Goal: Information Seeking & Learning: Learn about a topic

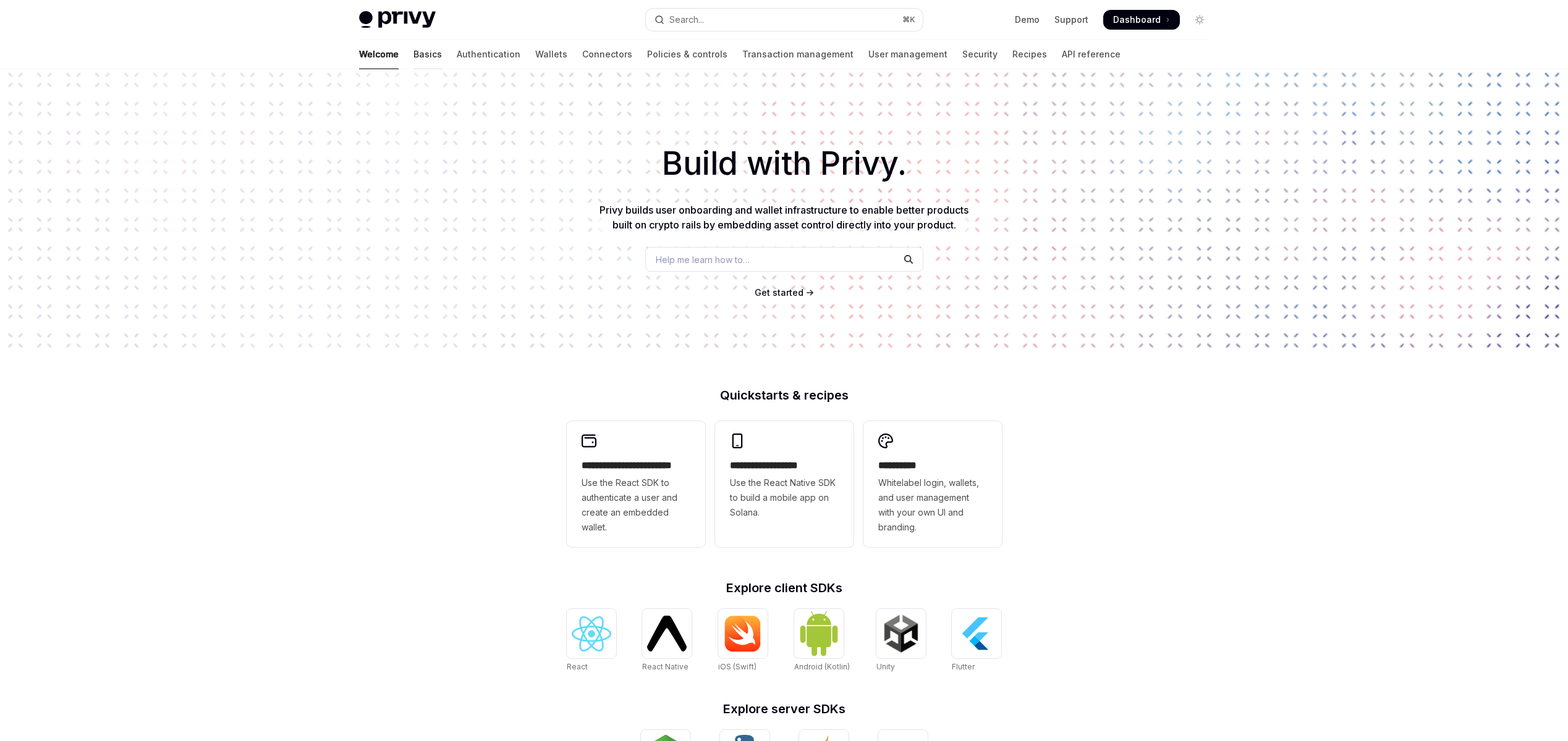
click at [414, 57] on link "Basics" at bounding box center [428, 54] width 29 height 29
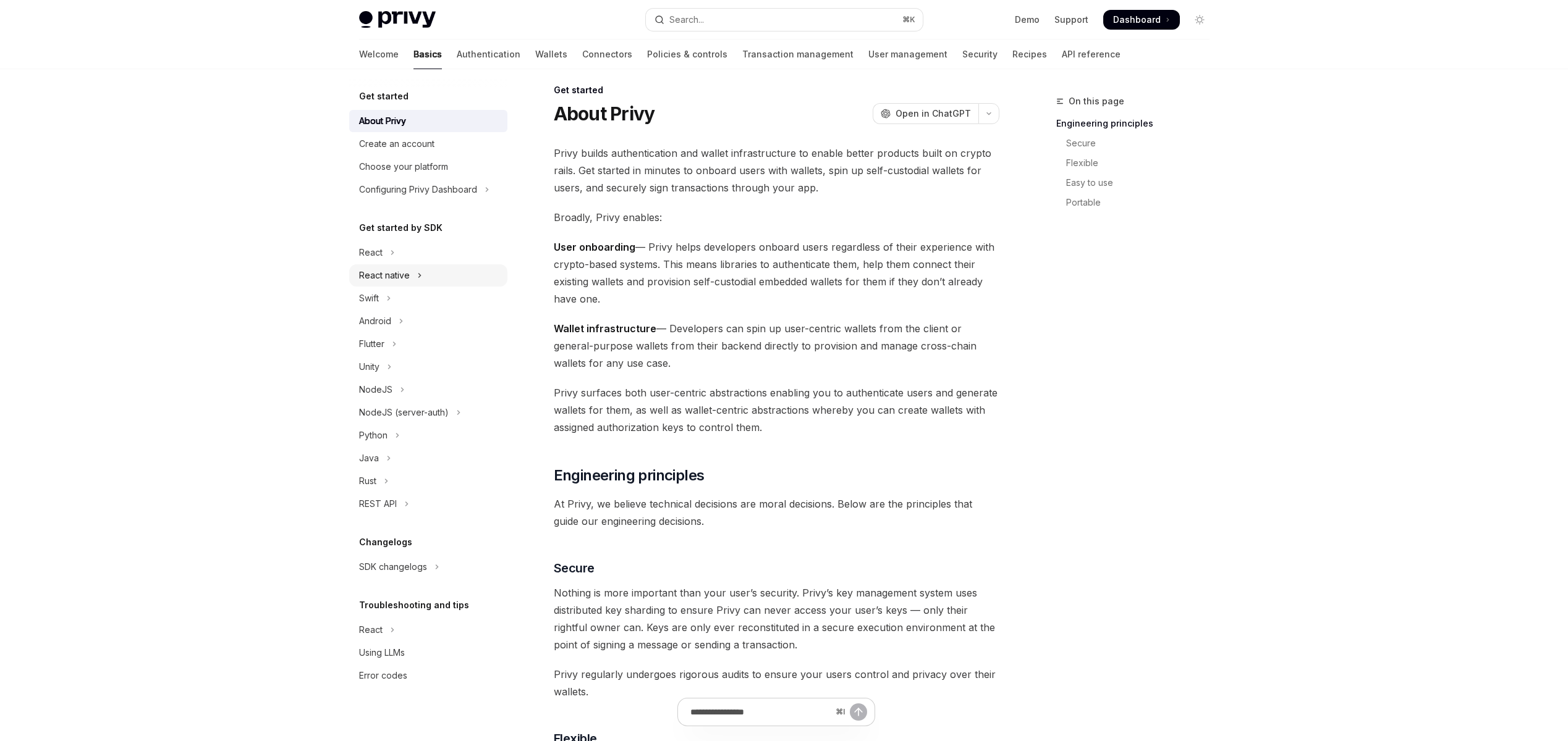
scroll to position [105, 0]
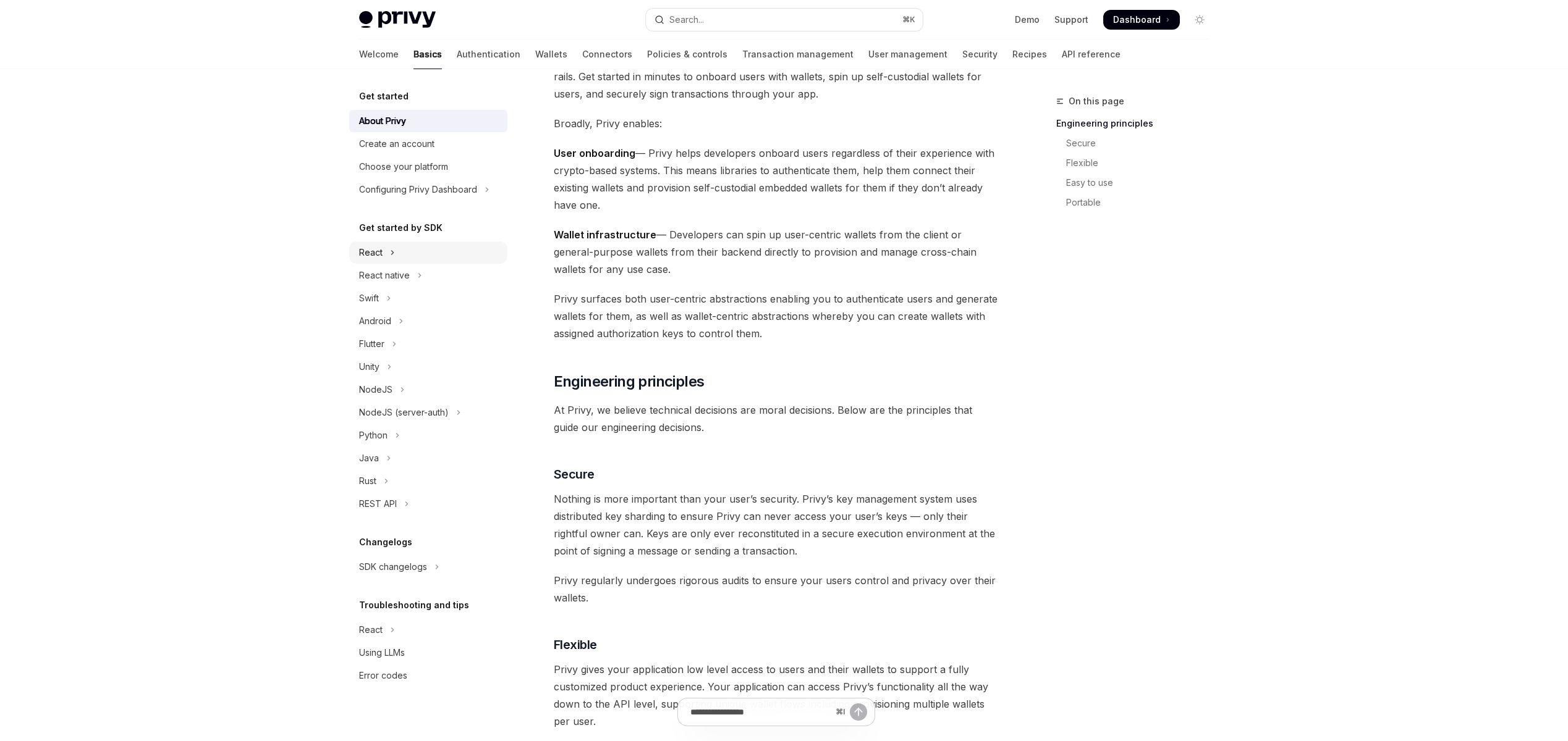
click at [404, 260] on button "React" at bounding box center [428, 253] width 158 height 22
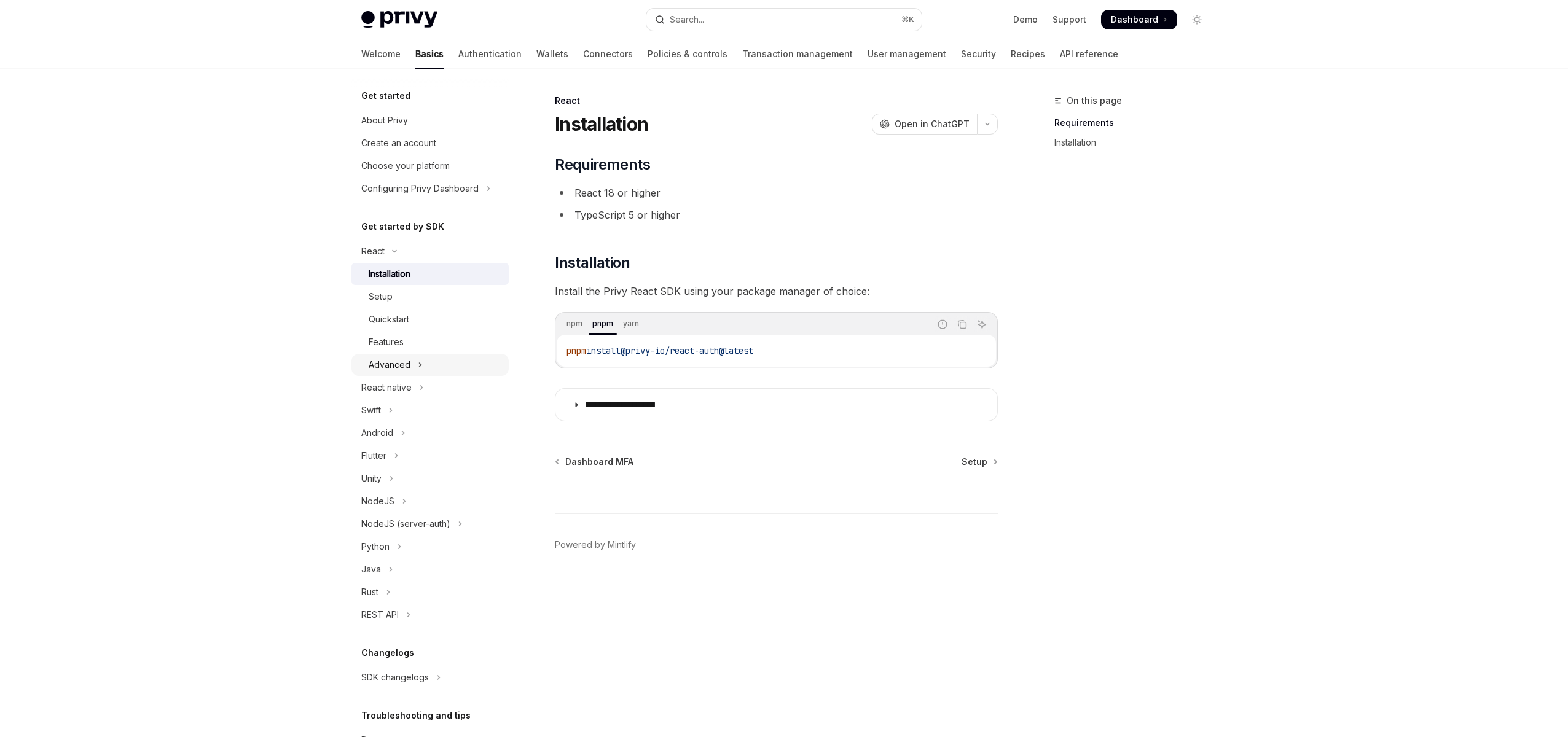
click at [414, 362] on button "Advanced" at bounding box center [430, 365] width 157 height 22
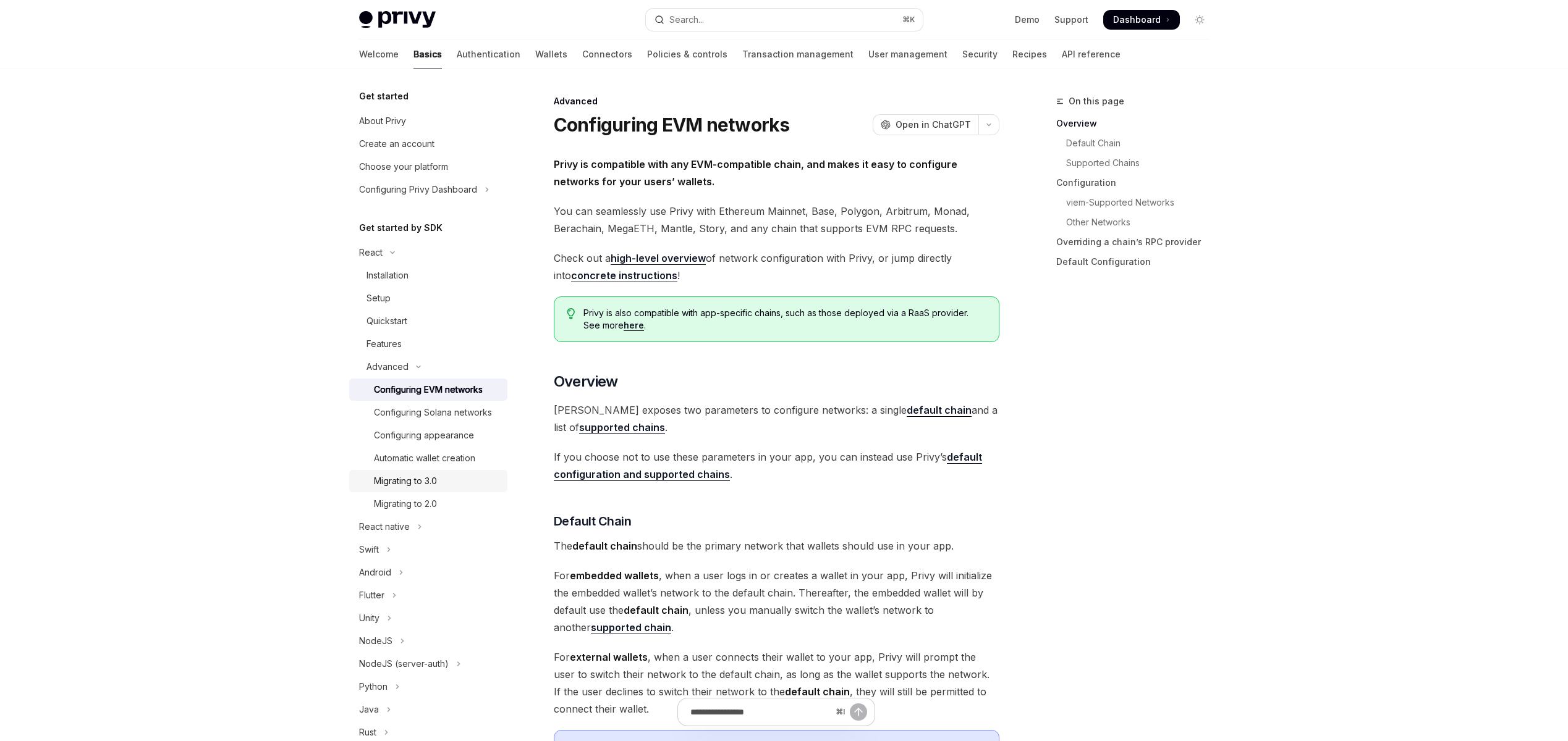
click at [448, 488] on div "Migrating to 3.0" at bounding box center [437, 481] width 126 height 15
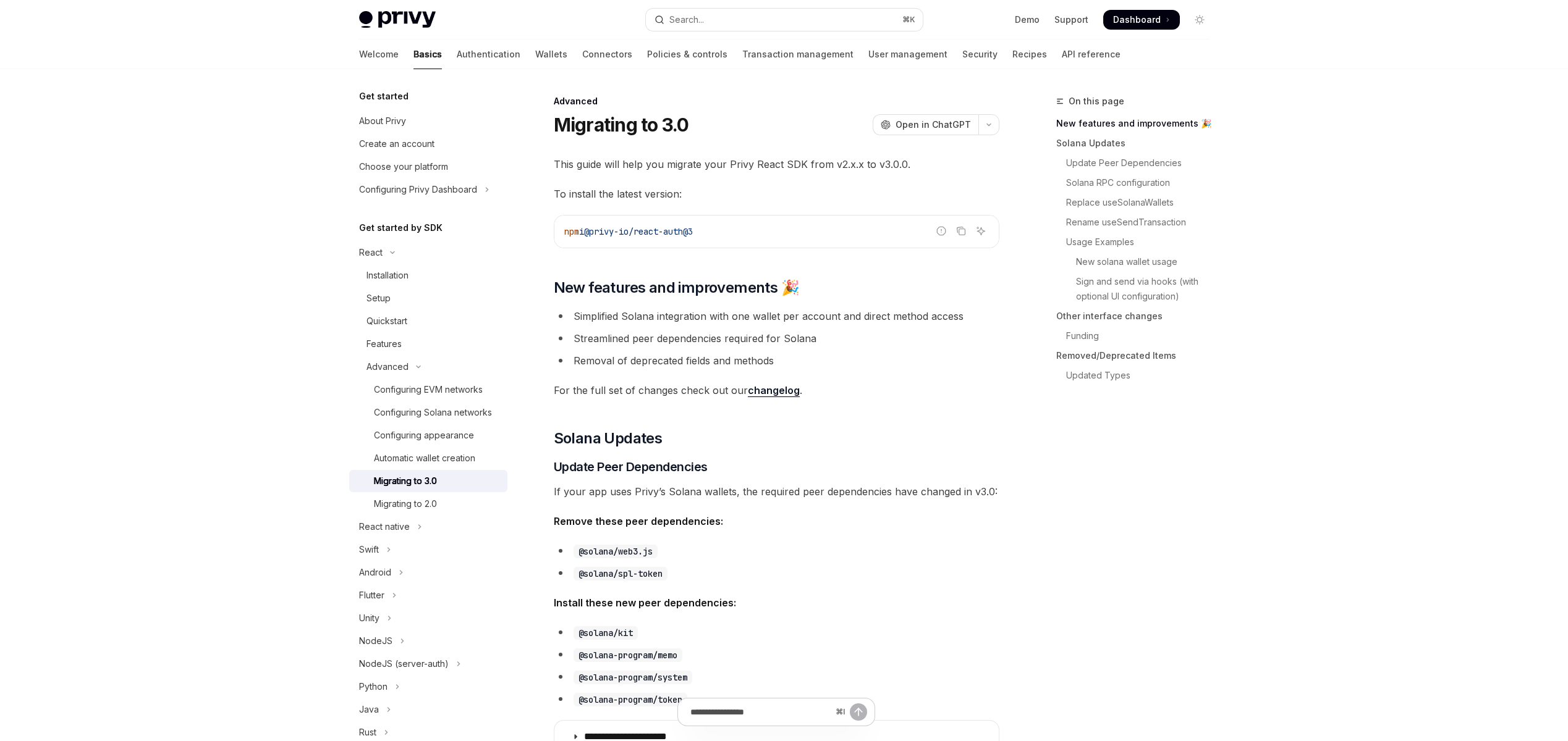
click at [788, 394] on link "changelog" at bounding box center [773, 390] width 52 height 13
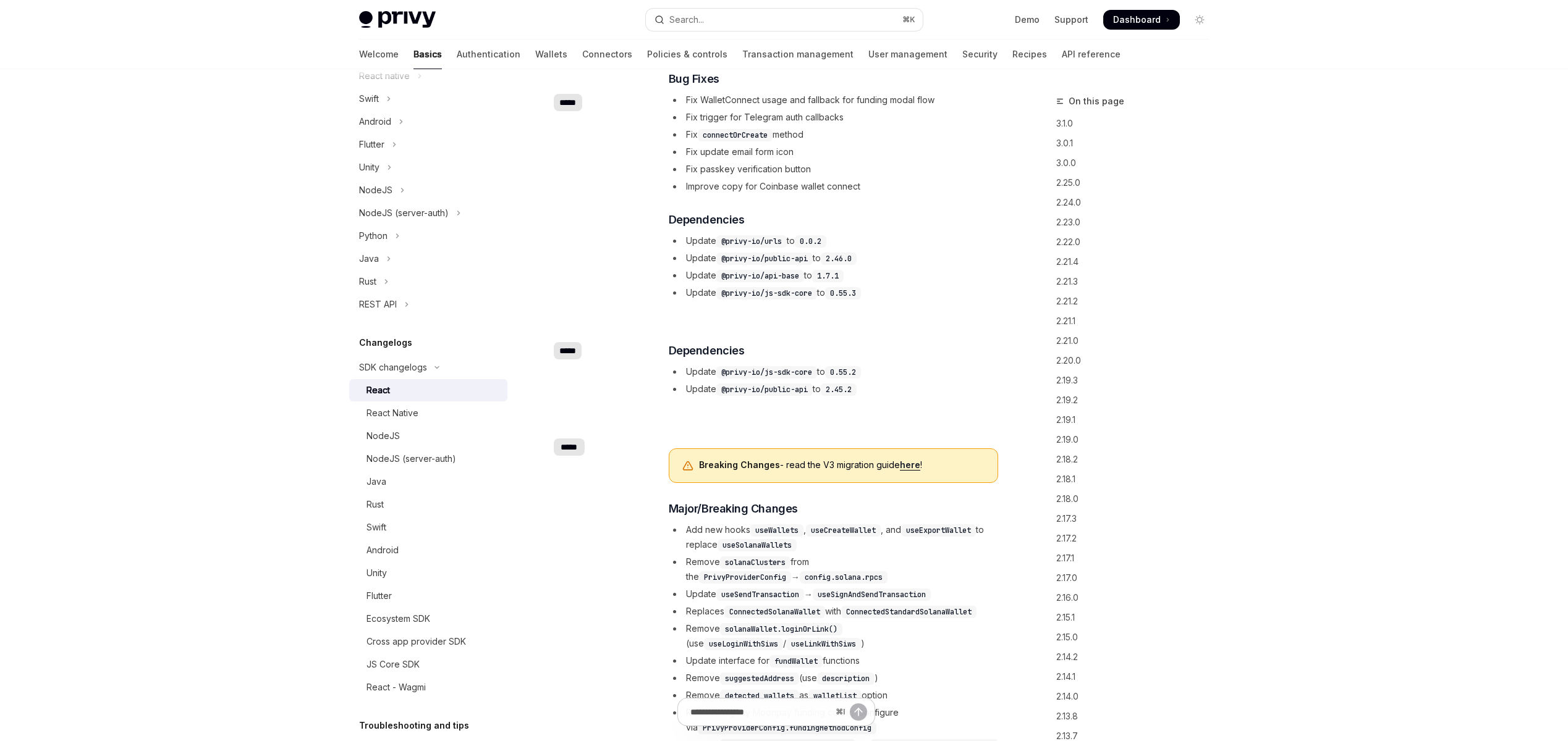
scroll to position [76, 0]
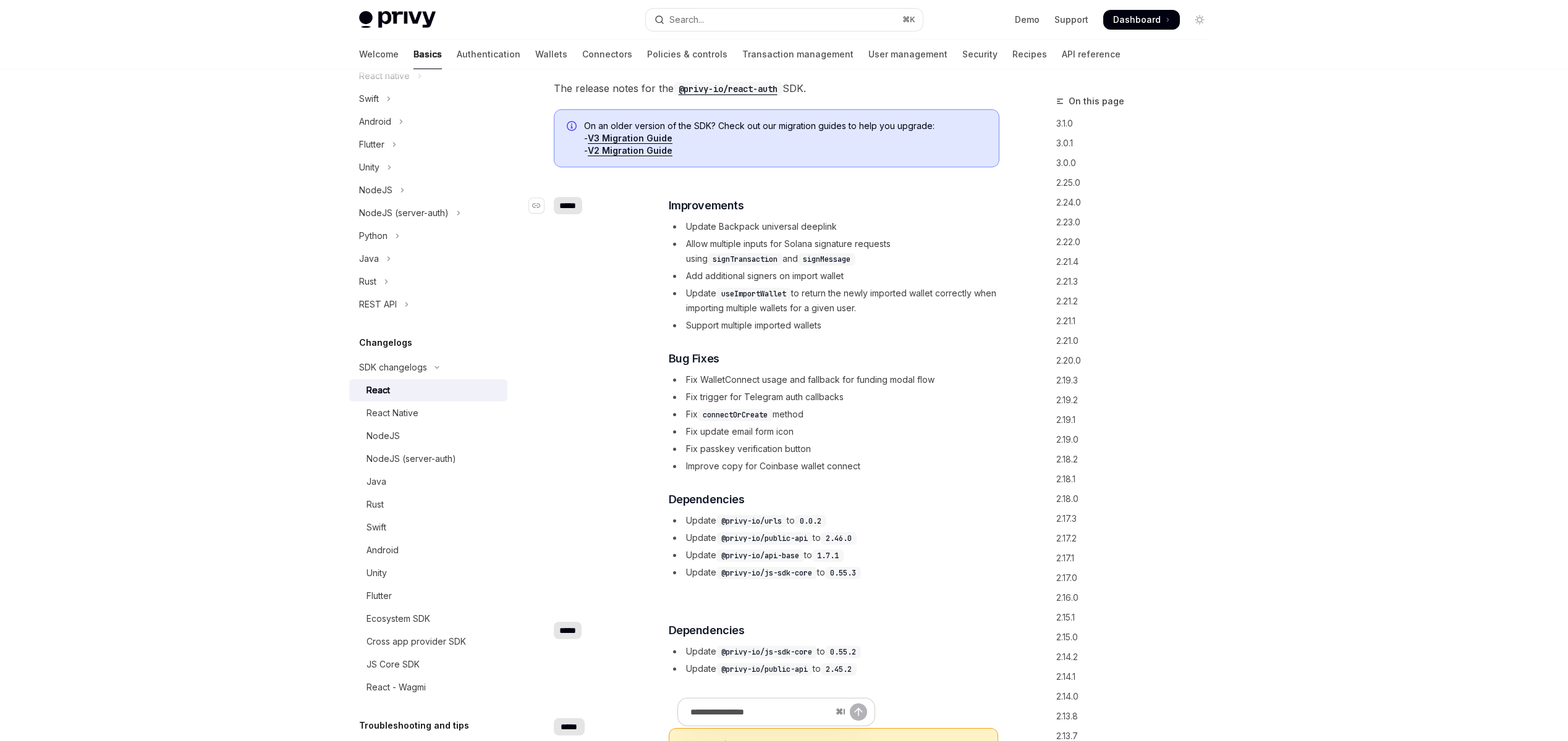
click at [558, 211] on div "*****" at bounding box center [568, 206] width 29 height 17
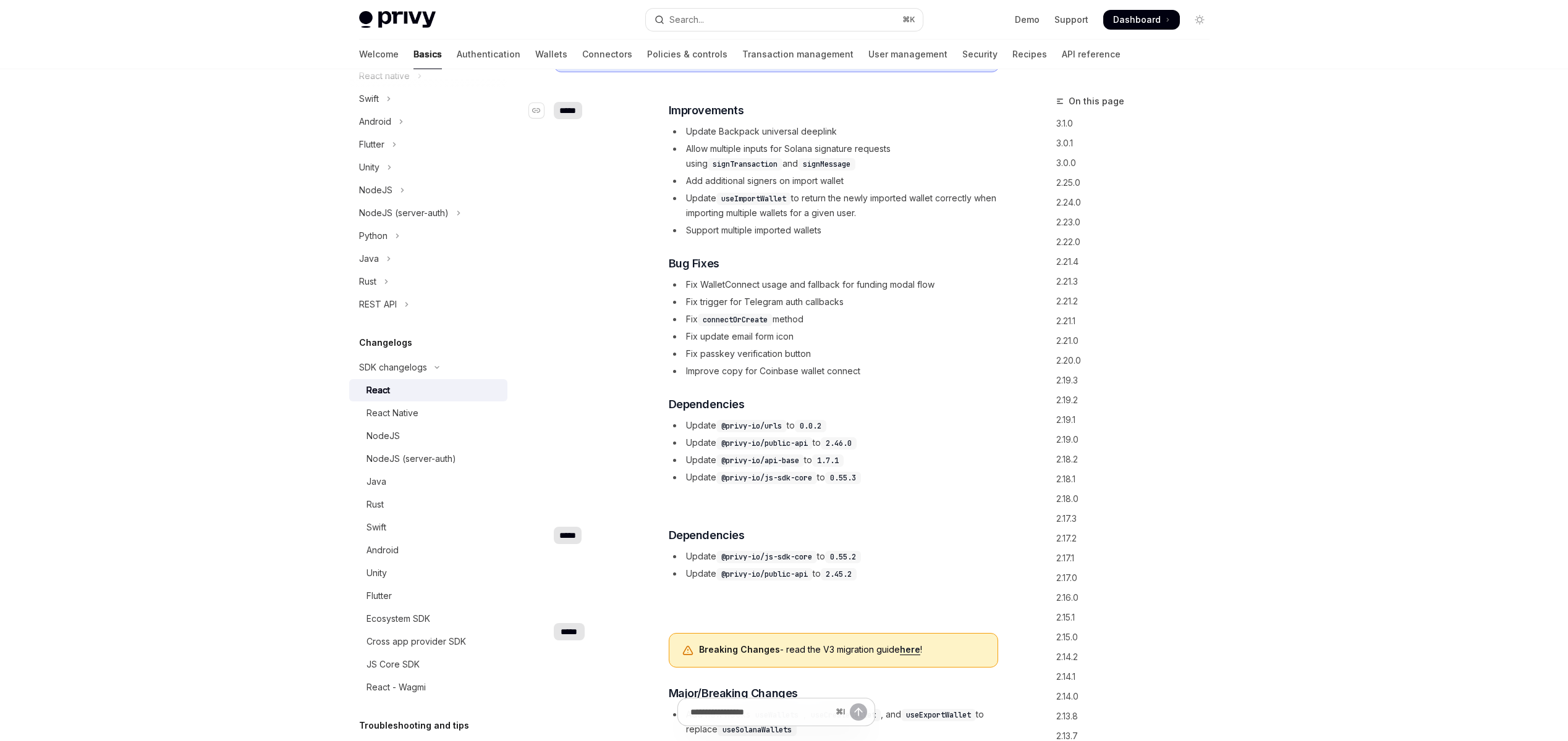
scroll to position [179, 0]
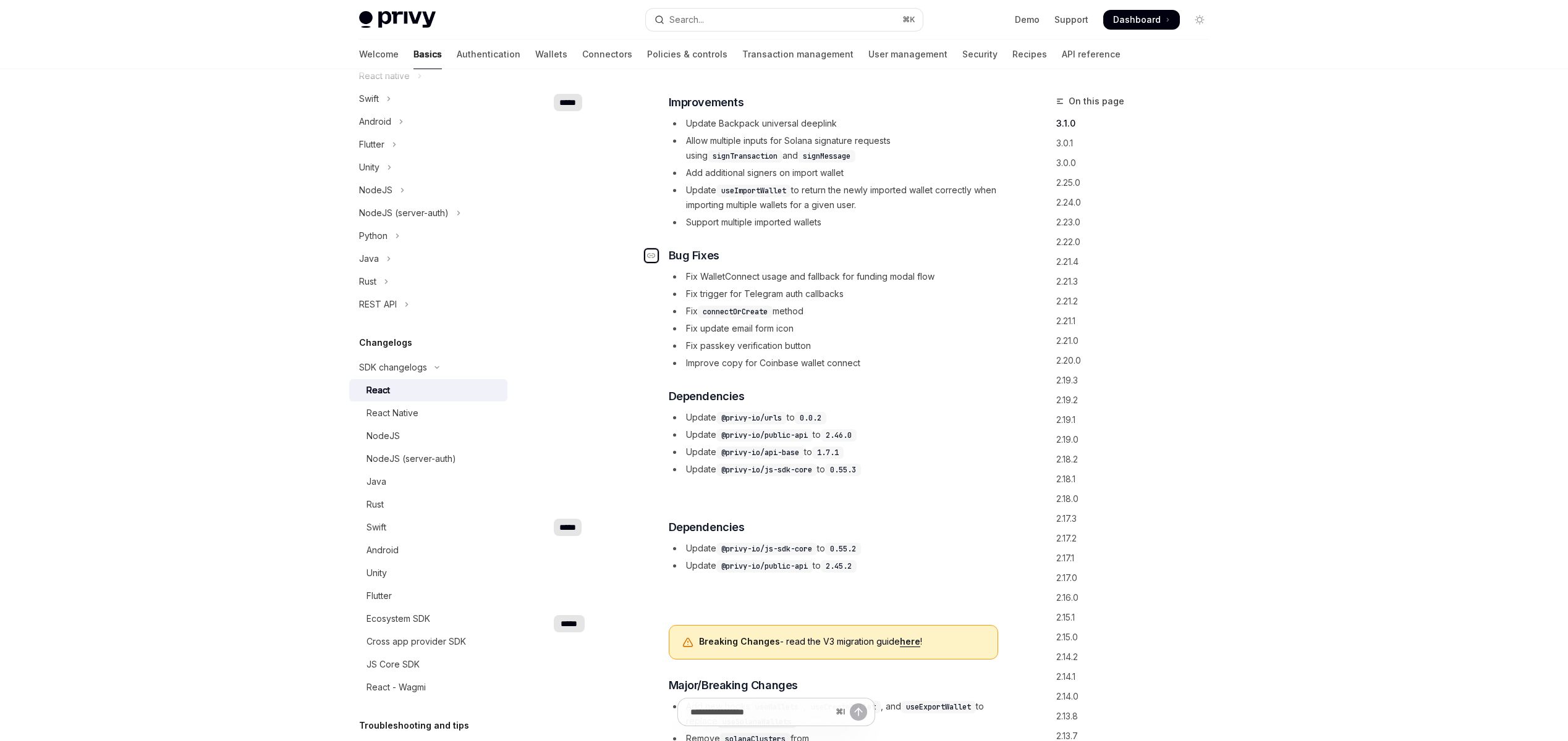
click at [655, 257] on icon "Navigate to header" at bounding box center [651, 255] width 9 height 5
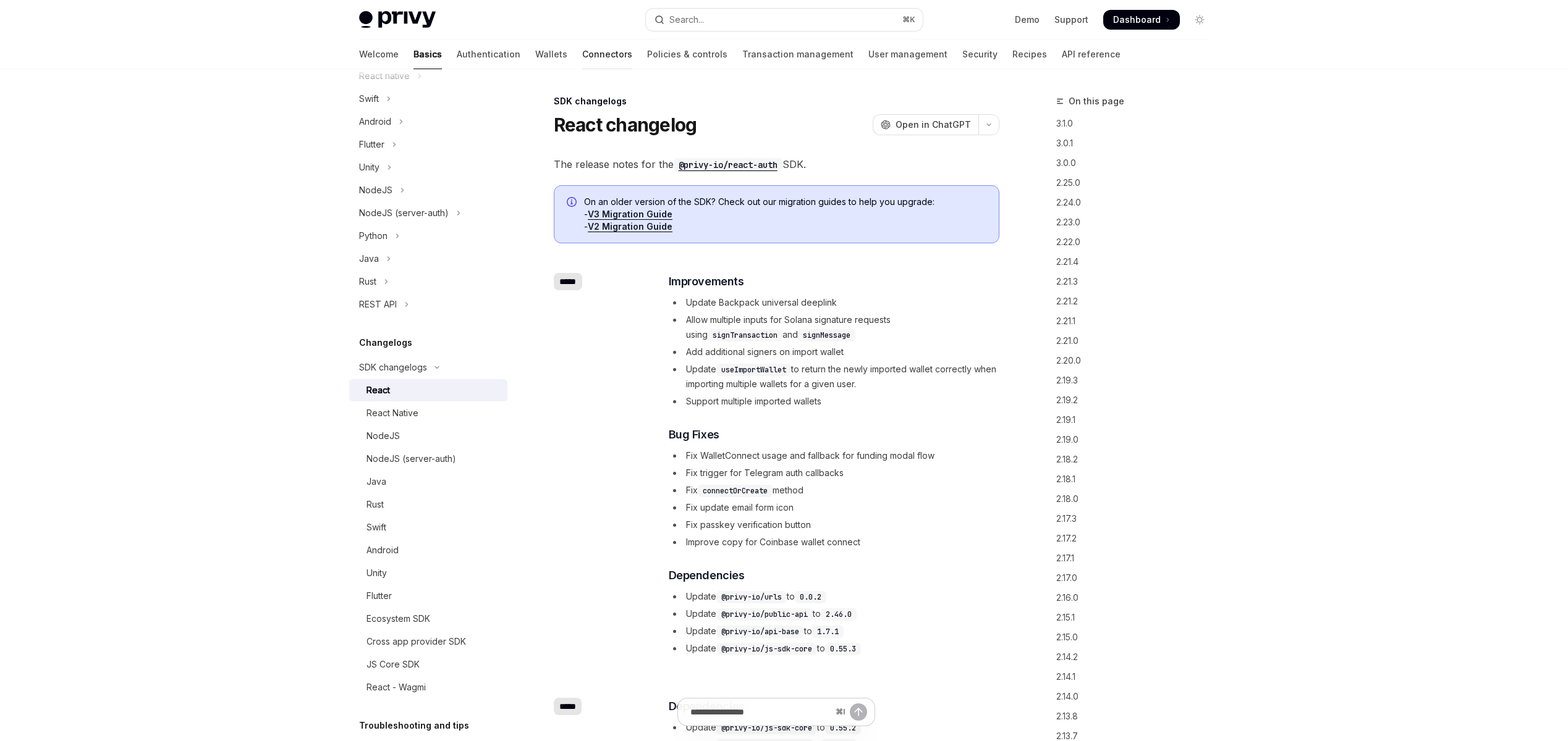
click at [582, 48] on link "Connectors" at bounding box center [607, 54] width 50 height 29
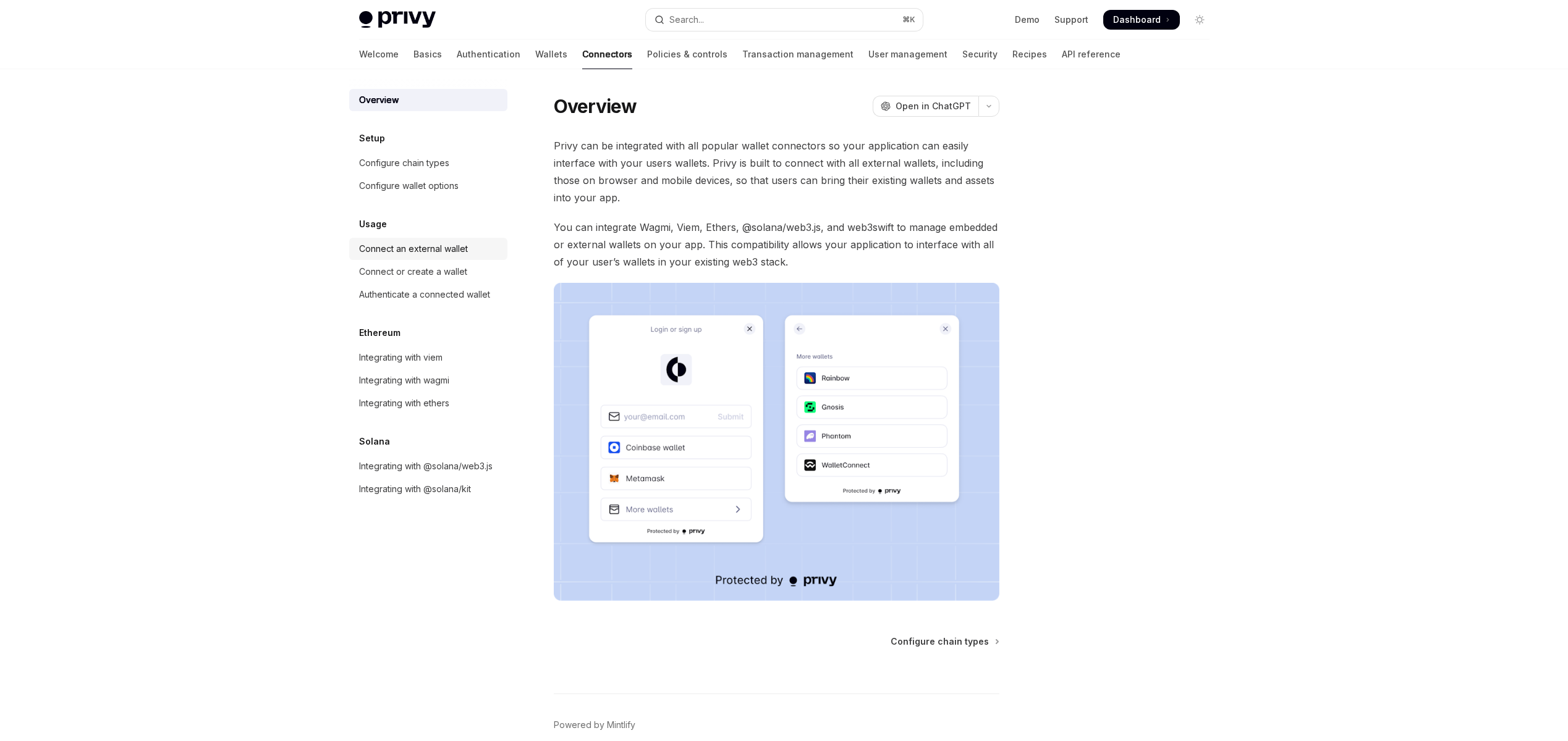
click at [426, 247] on div "Connect an external wallet" at bounding box center [413, 249] width 109 height 15
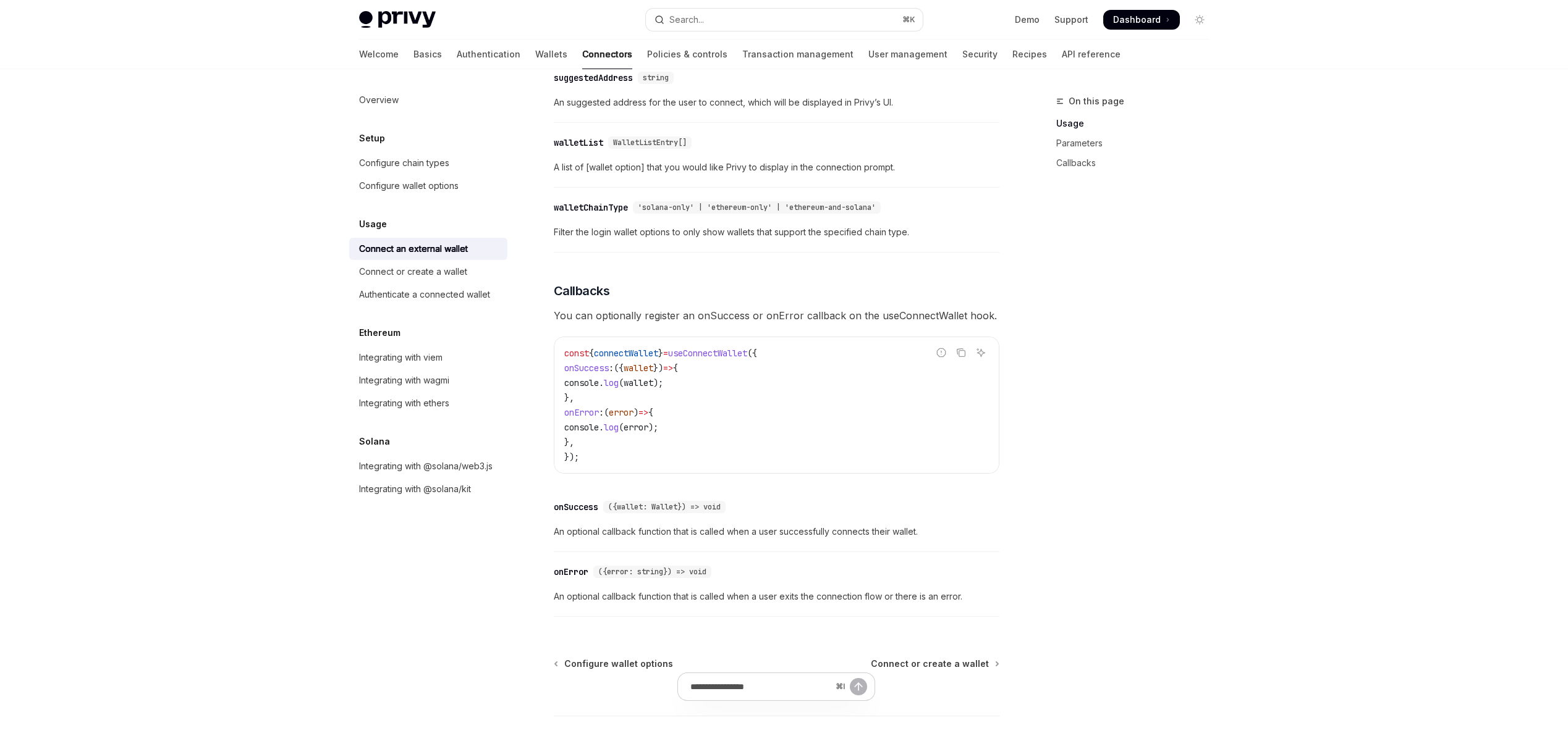
scroll to position [618, 0]
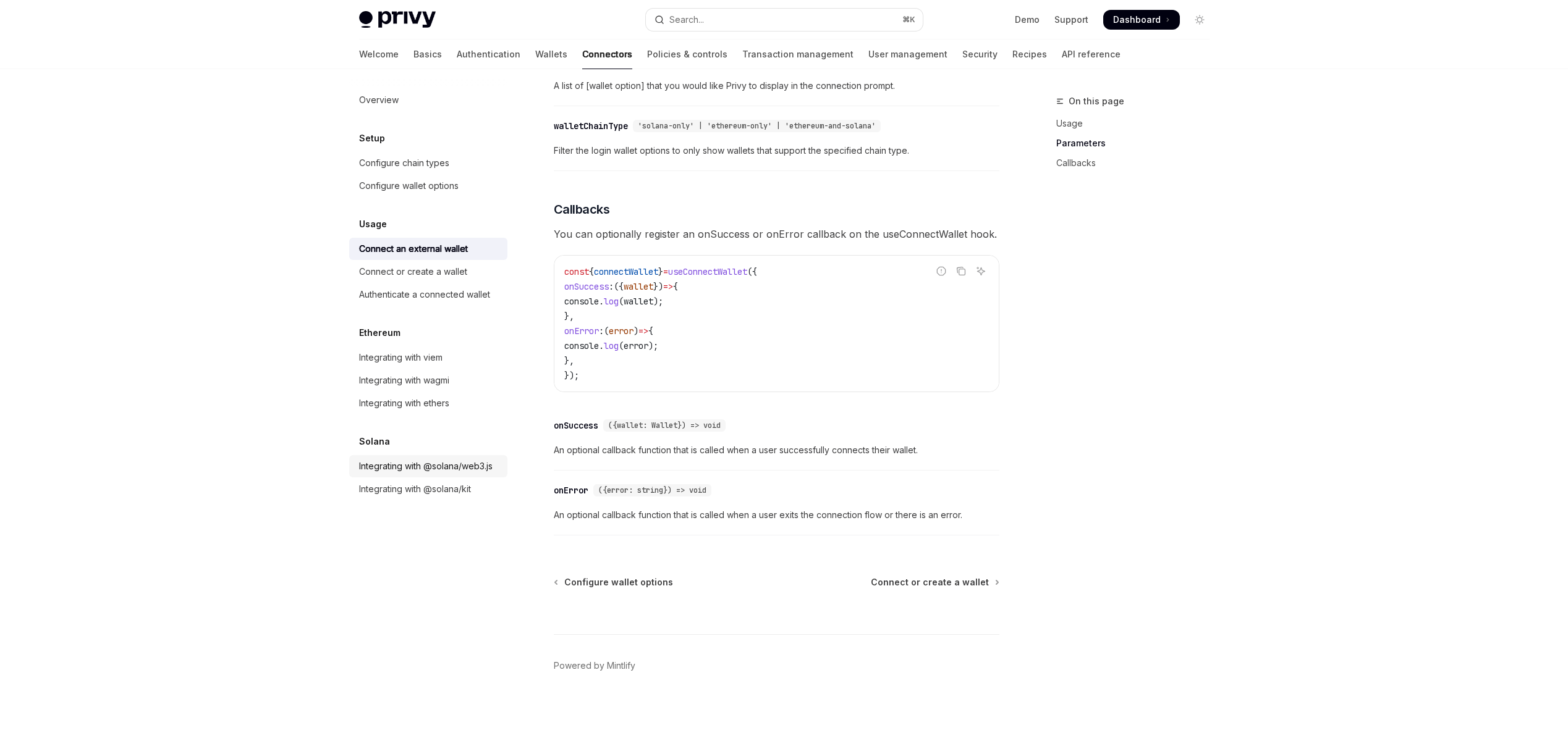
click at [458, 469] on div "Integrating with @solana/web3.js" at bounding box center [426, 466] width 134 height 15
type textarea "*"
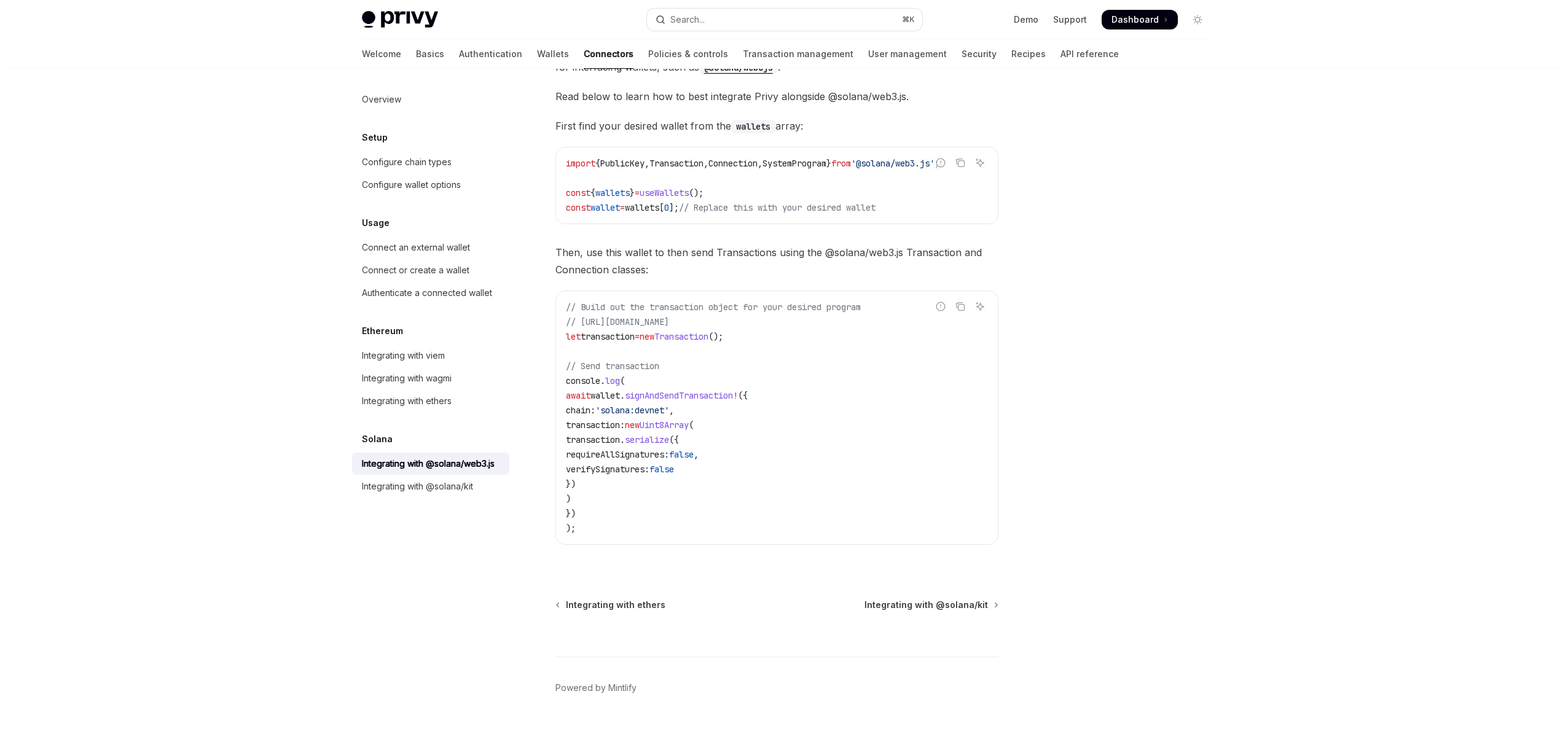
scroll to position [188, 0]
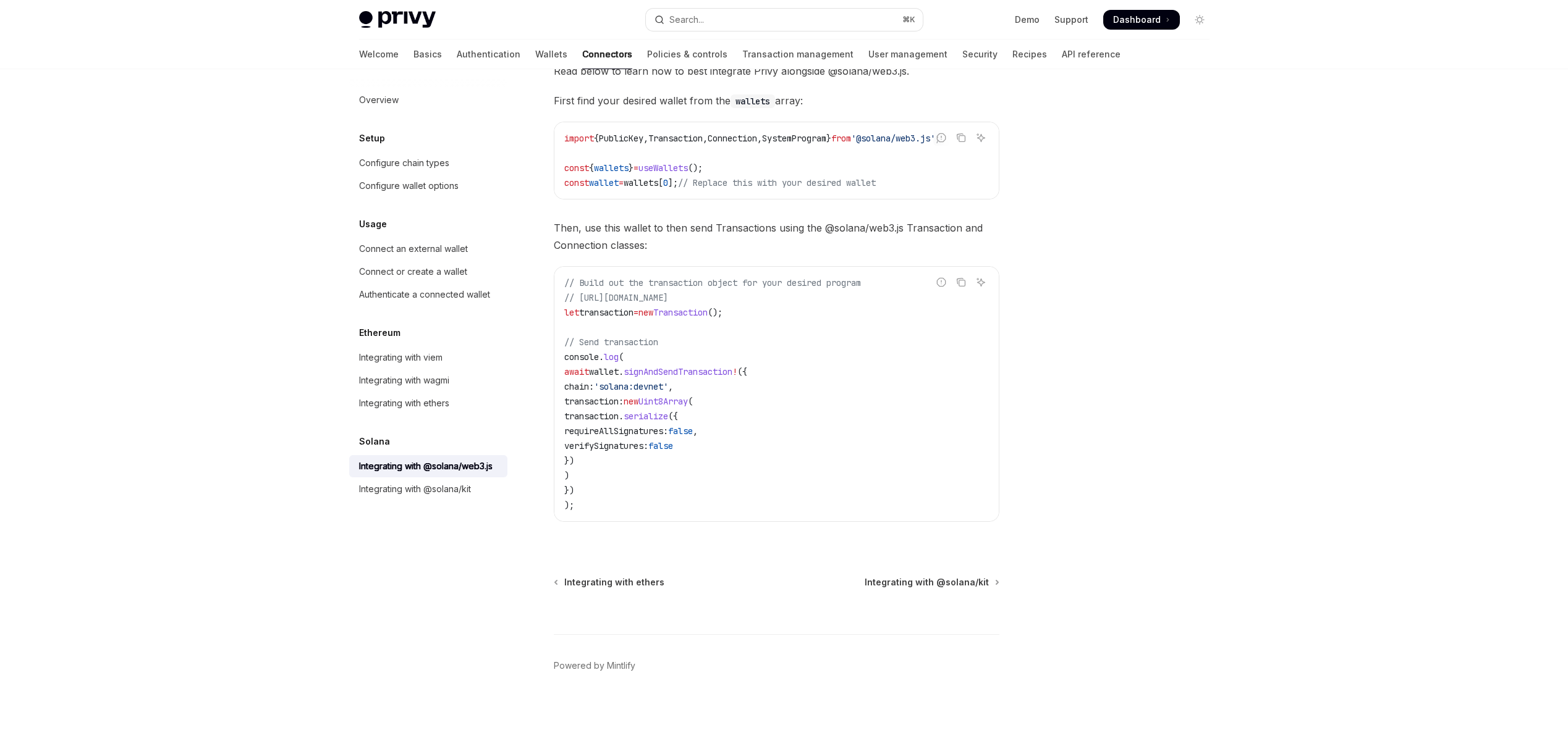
click at [695, 7] on div "Privy Docs home page Search... ⌘ K Demo Support Dashboard Dashboard Search..." at bounding box center [784, 20] width 850 height 40
click at [695, 10] on button "Search... ⌘ K" at bounding box center [784, 20] width 277 height 22
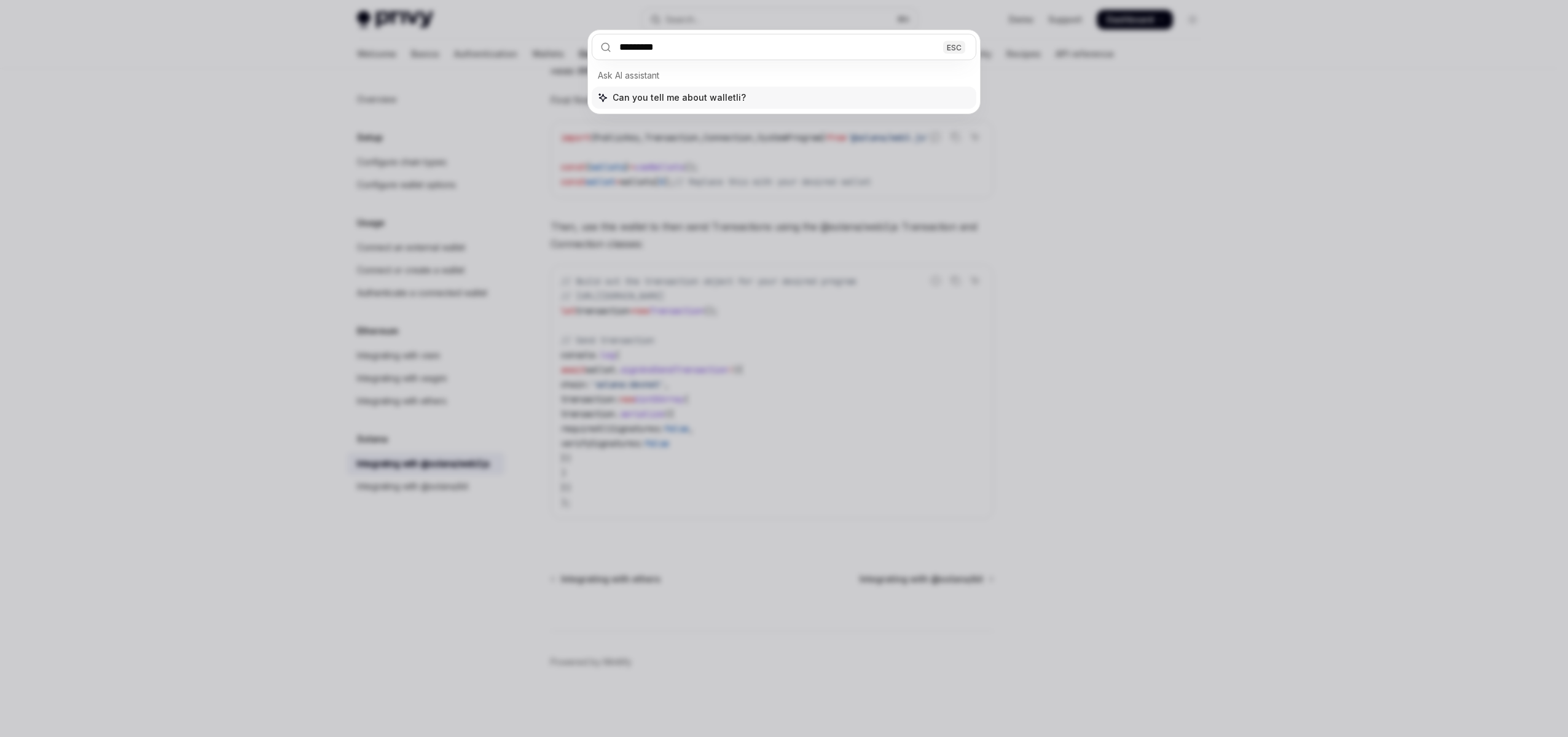
type input "**********"
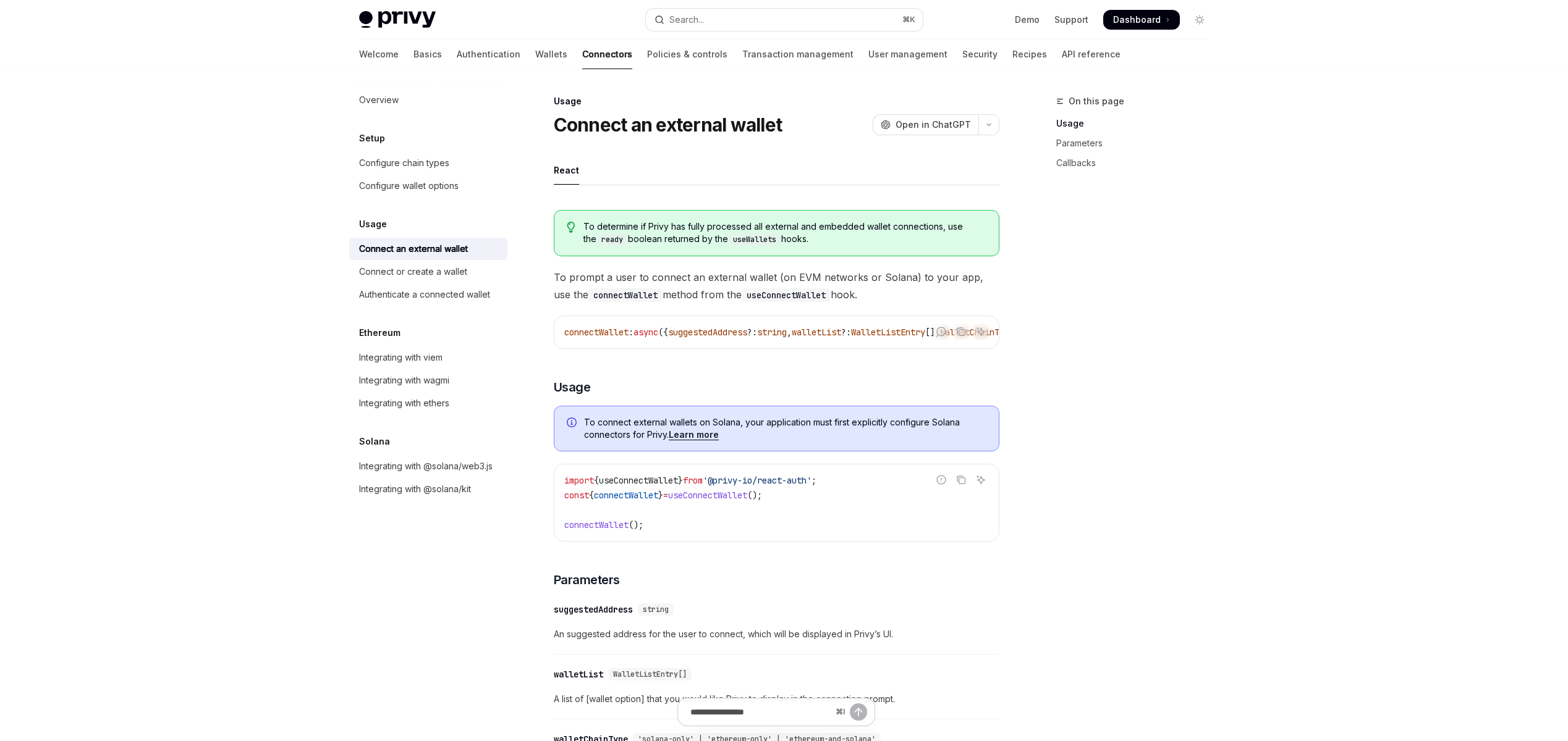
scroll to position [0, 286]
click at [414, 52] on link "Basics" at bounding box center [428, 54] width 29 height 29
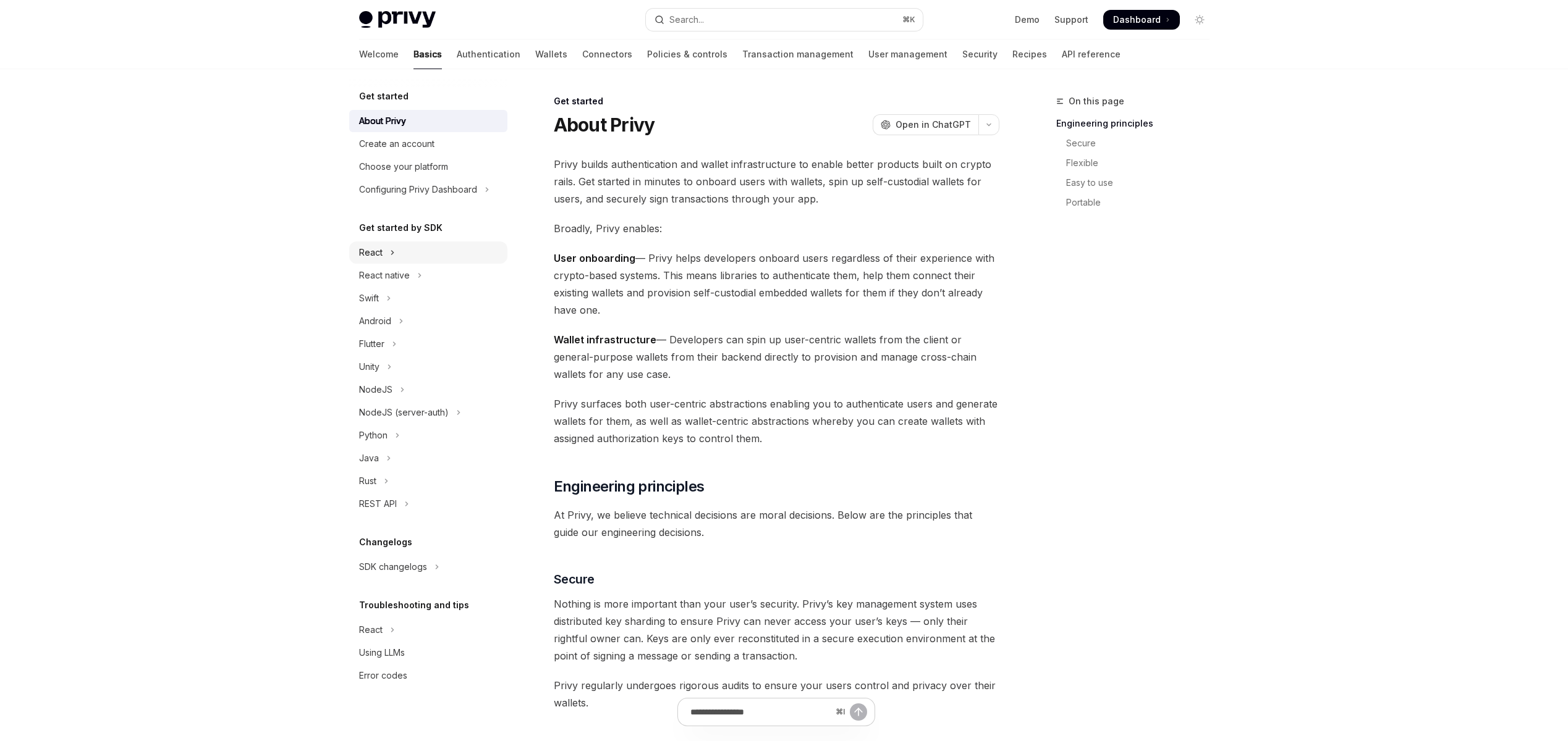
click at [386, 254] on button "React" at bounding box center [428, 253] width 158 height 22
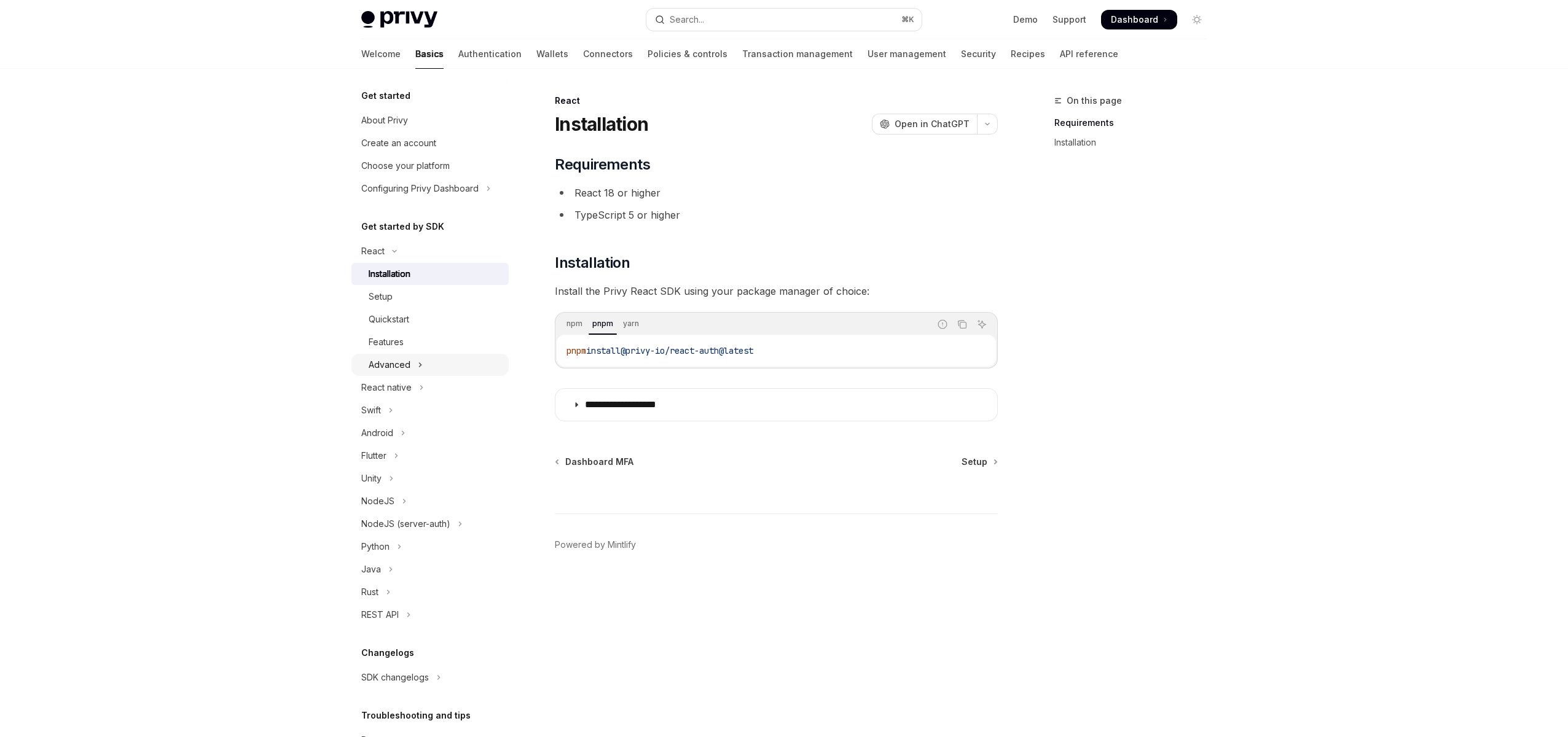
click at [421, 362] on icon "Toggle Advanced section" at bounding box center [420, 365] width 5 height 15
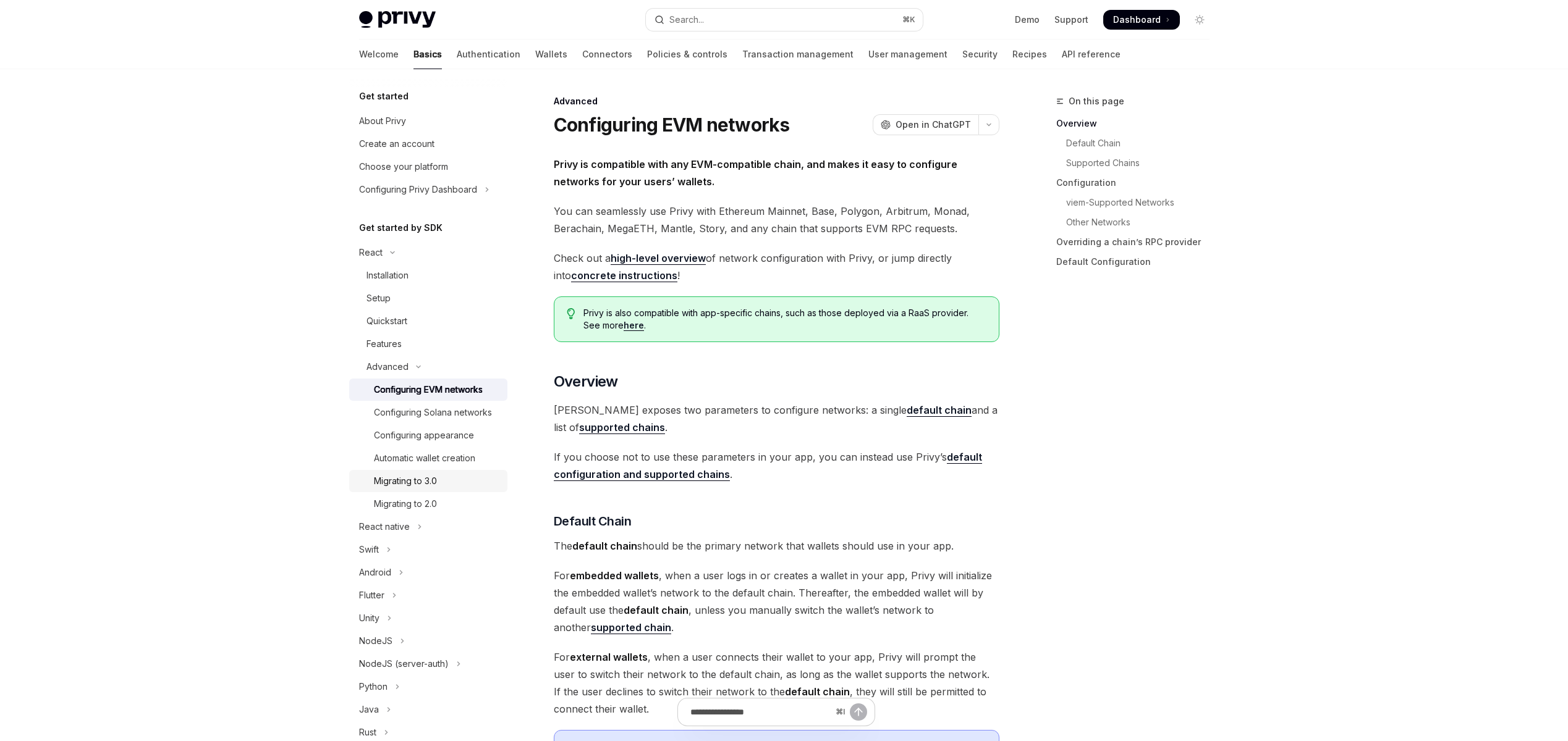
click at [439, 488] on div "Migrating to 3.0" at bounding box center [437, 481] width 126 height 15
type textarea "*"
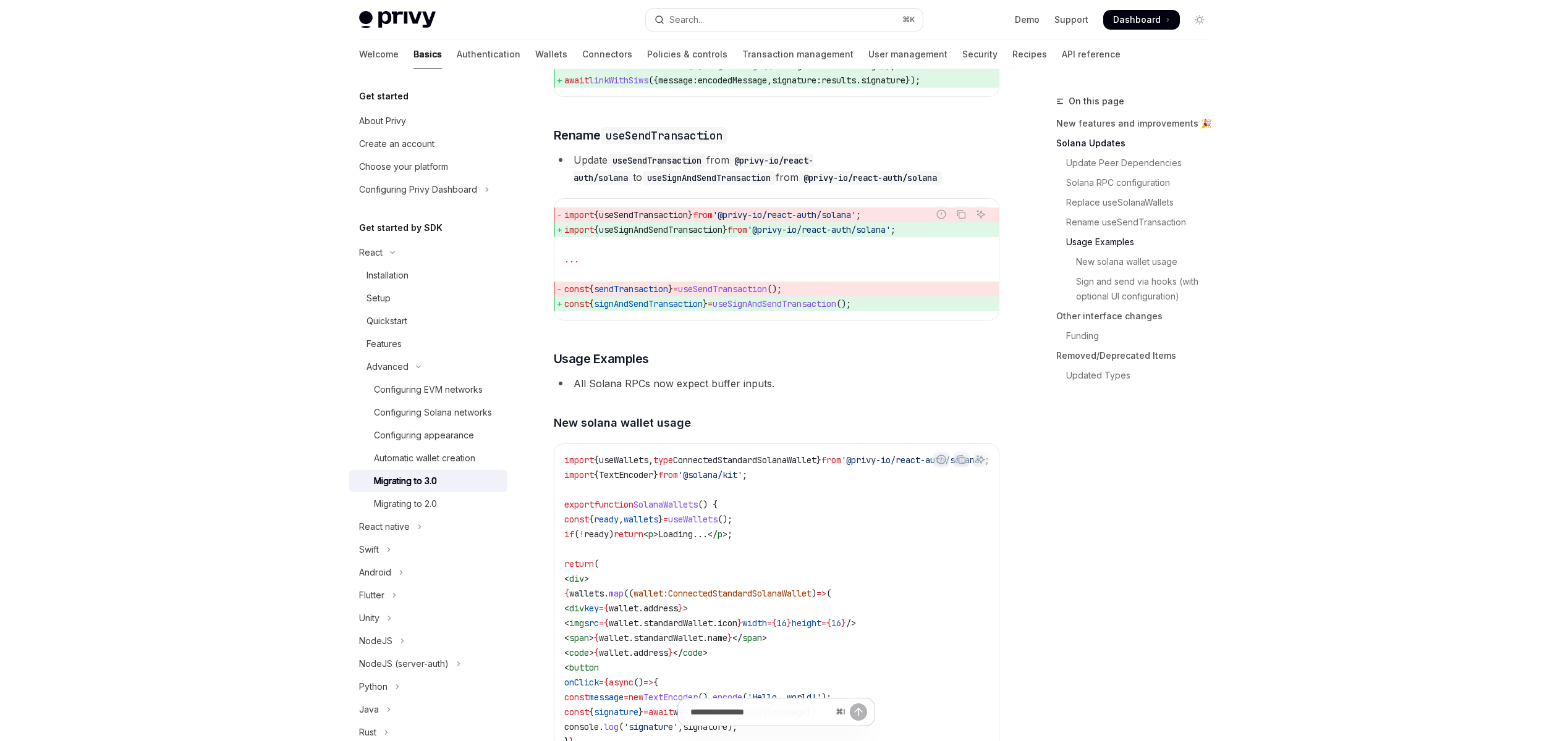
scroll to position [3093, 0]
